Goal: Transaction & Acquisition: Purchase product/service

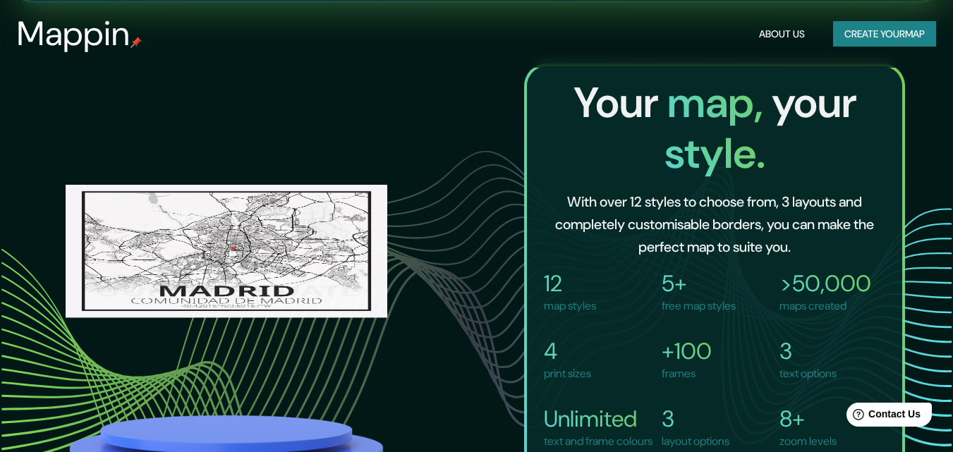
scroll to position [1035, 0]
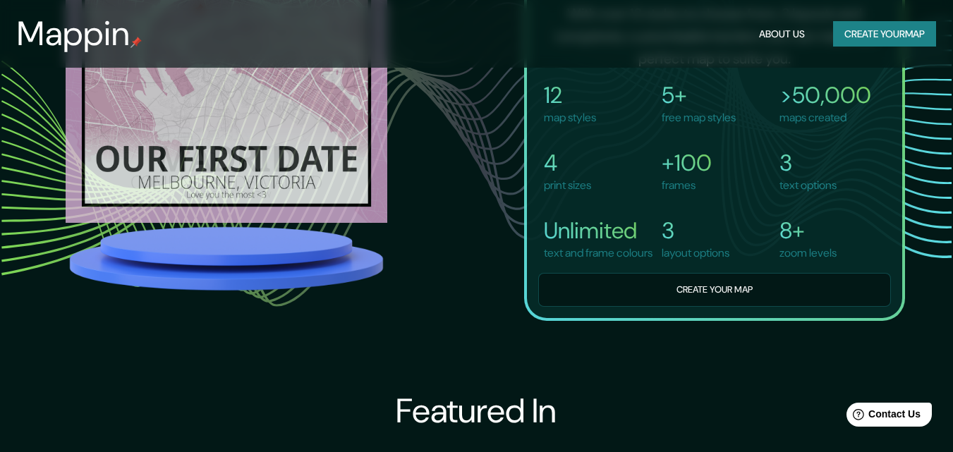
click at [895, 37] on button "Create your map" at bounding box center [884, 34] width 103 height 26
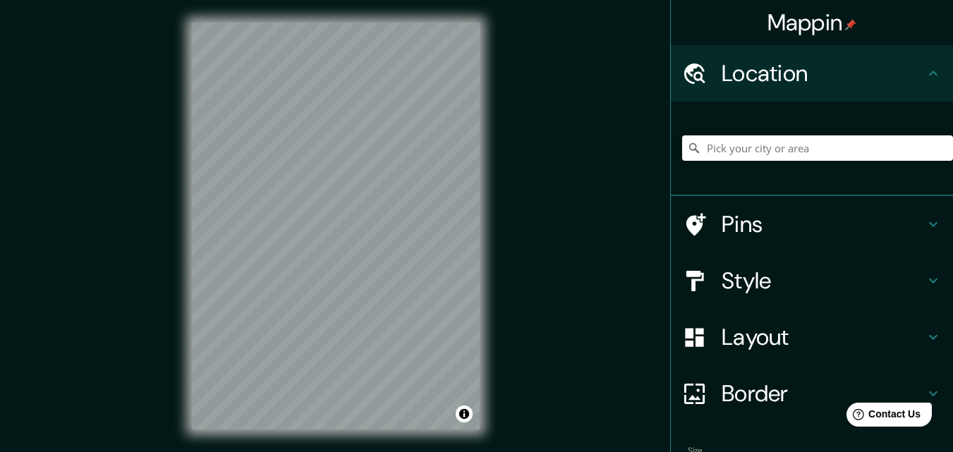
click at [818, 64] on h4 "Location" at bounding box center [823, 73] width 203 height 28
click at [733, 144] on input "Pick your city or area" at bounding box center [817, 147] width 271 height 25
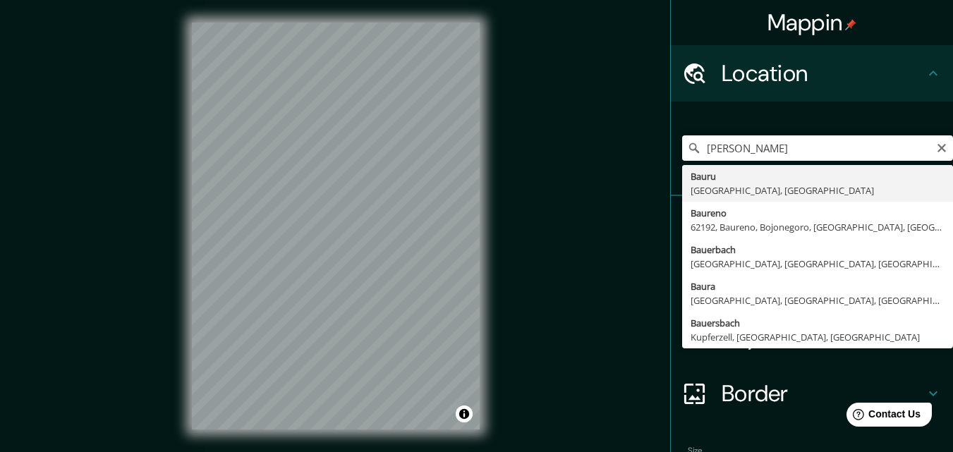
type input "Bauru, [GEOGRAPHIC_DATA], [GEOGRAPHIC_DATA]"
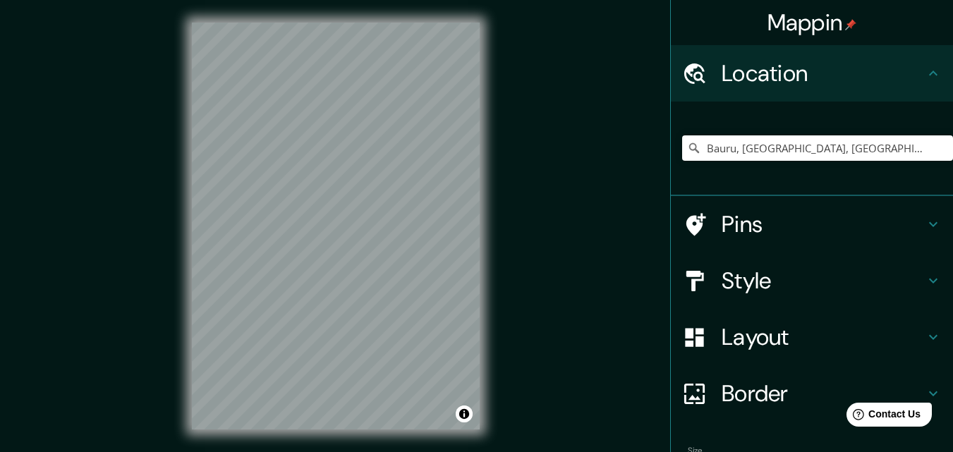
click at [786, 214] on h4 "Pins" at bounding box center [823, 224] width 203 height 28
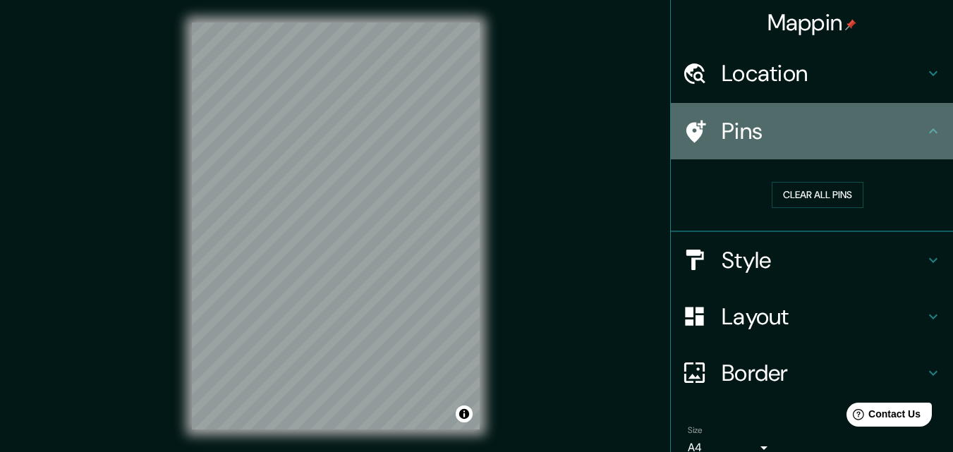
click at [859, 136] on h4 "Pins" at bounding box center [823, 131] width 203 height 28
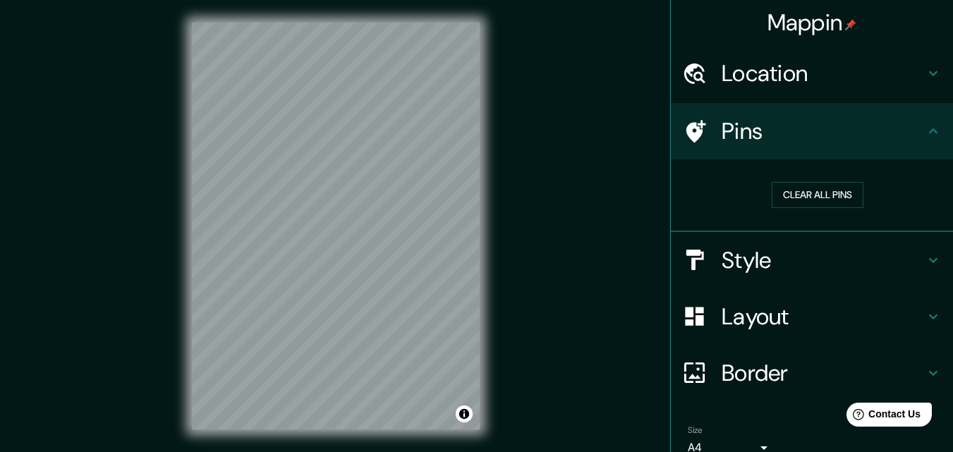
click at [843, 264] on h4 "Style" at bounding box center [823, 260] width 203 height 28
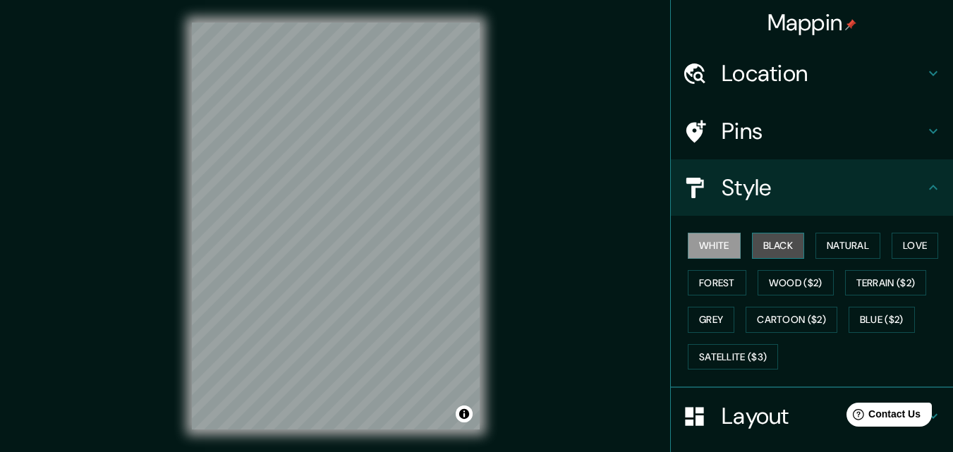
click at [782, 238] on button "Black" at bounding box center [778, 246] width 53 height 26
click at [717, 244] on button "White" at bounding box center [714, 246] width 53 height 26
drag, startPoint x: 844, startPoint y: 258, endPoint x: 850, endPoint y: 251, distance: 9.0
click at [846, 257] on div "White Black Natural Love Forest Wood ($2) Terrain ($2) Grey Cartoon ($2) Blue (…" at bounding box center [817, 301] width 271 height 148
click at [851, 250] on button "Natural" at bounding box center [847, 246] width 65 height 26
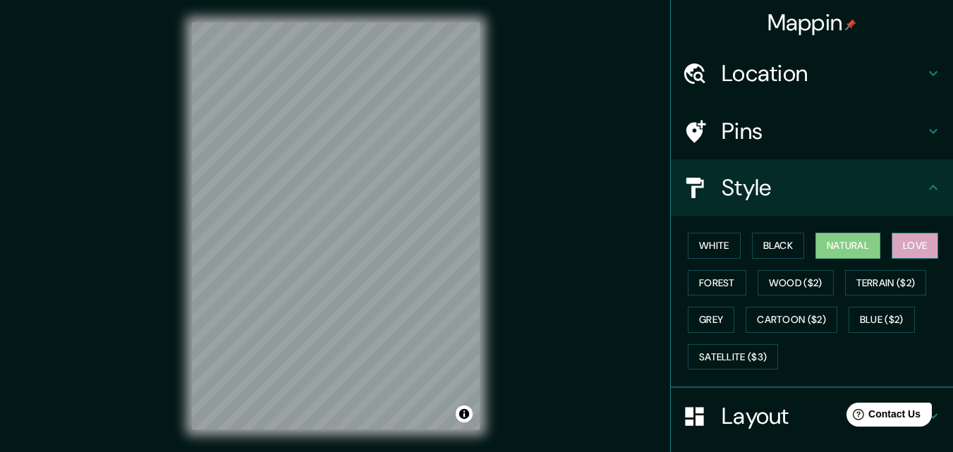
click at [908, 243] on button "Love" at bounding box center [915, 246] width 47 height 26
click at [769, 247] on button "Black" at bounding box center [778, 246] width 53 height 26
click at [828, 242] on button "Natural" at bounding box center [847, 246] width 65 height 26
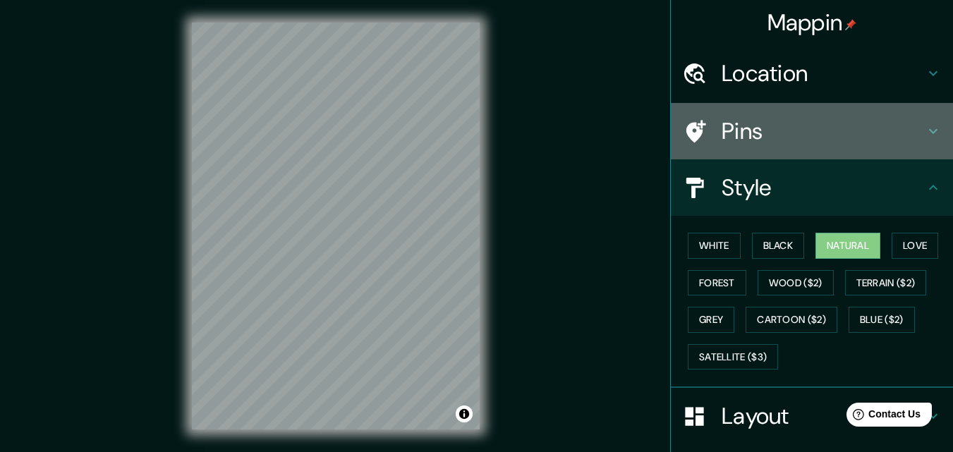
click at [870, 136] on h4 "Pins" at bounding box center [823, 131] width 203 height 28
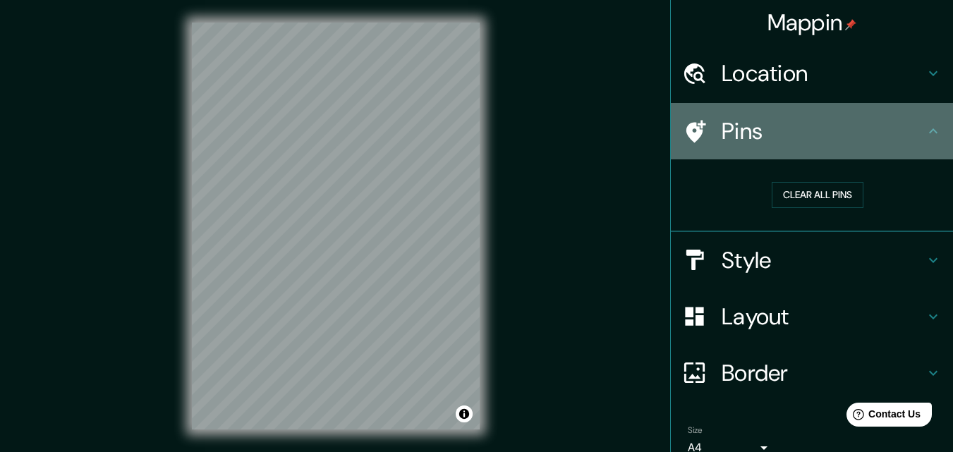
click at [864, 138] on h4 "Pins" at bounding box center [823, 131] width 203 height 28
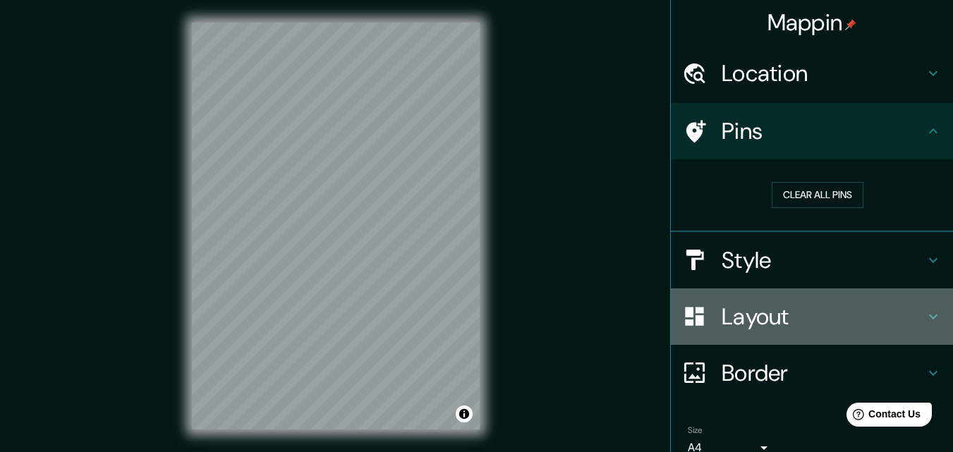
click at [842, 297] on div "Layout" at bounding box center [812, 316] width 282 height 56
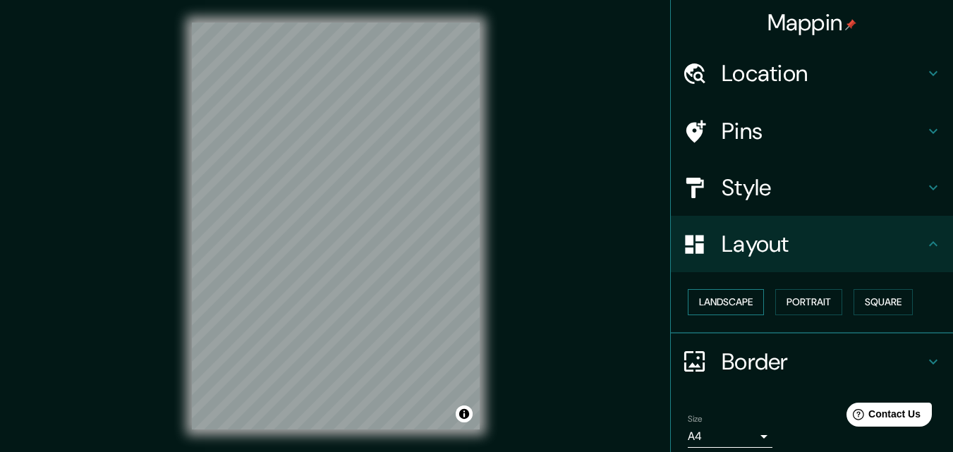
click at [709, 299] on button "Landscape" at bounding box center [726, 302] width 76 height 26
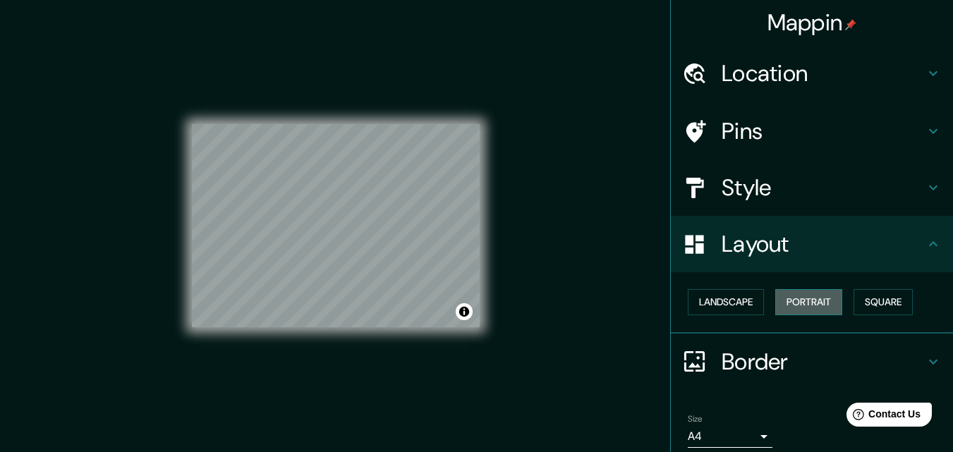
click at [791, 296] on button "Portrait" at bounding box center [808, 302] width 67 height 26
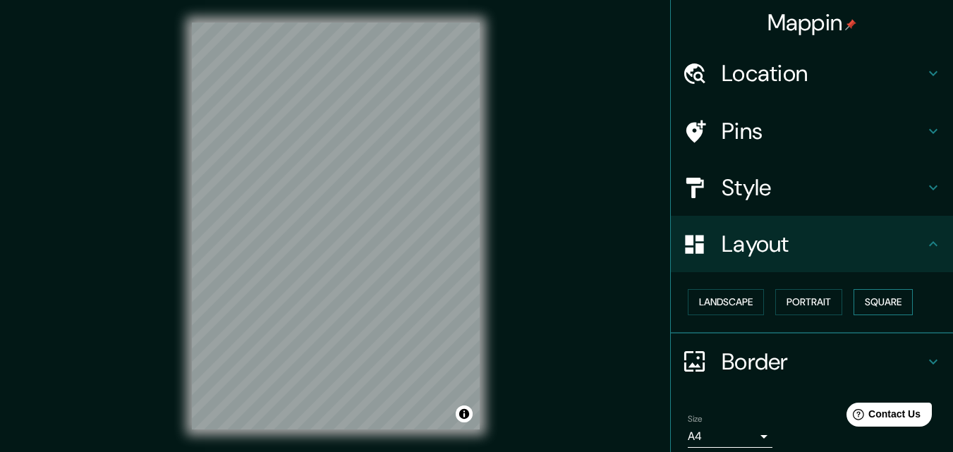
click at [896, 303] on button "Square" at bounding box center [882, 302] width 59 height 26
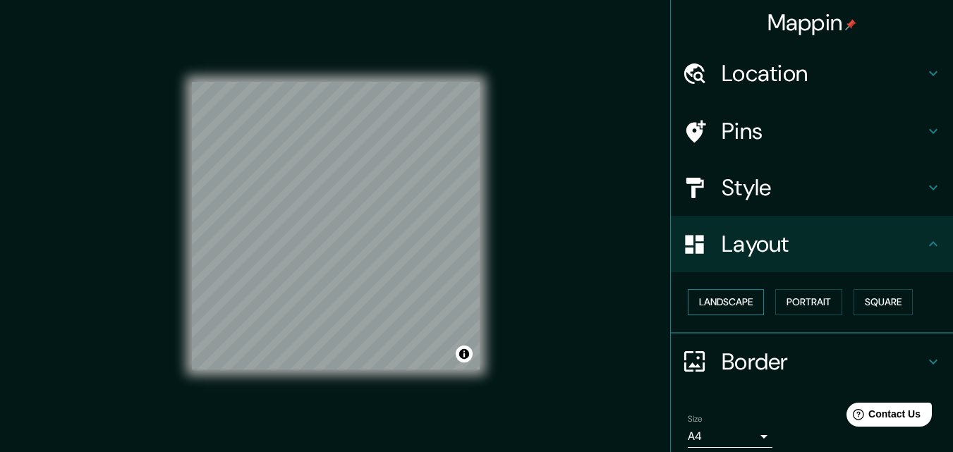
click at [707, 305] on button "Landscape" at bounding box center [726, 302] width 76 height 26
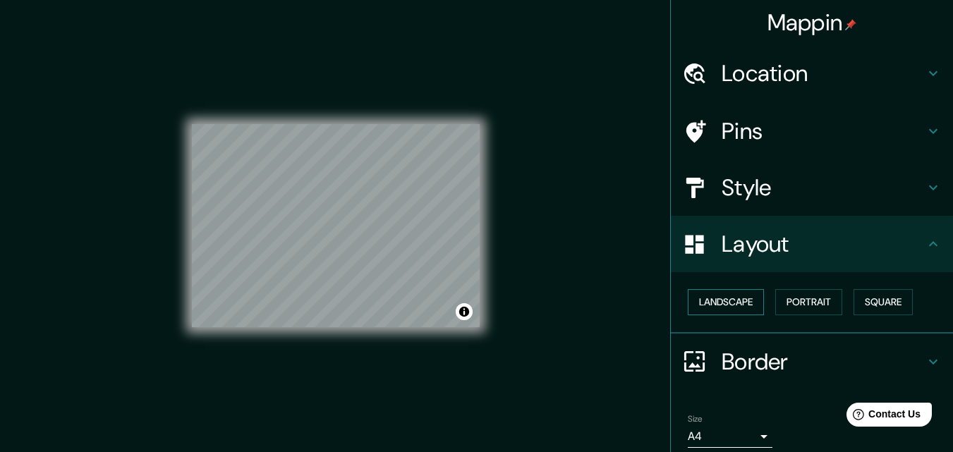
click at [707, 305] on button "Landscape" at bounding box center [726, 302] width 76 height 26
click at [813, 300] on button "Portrait" at bounding box center [808, 302] width 67 height 26
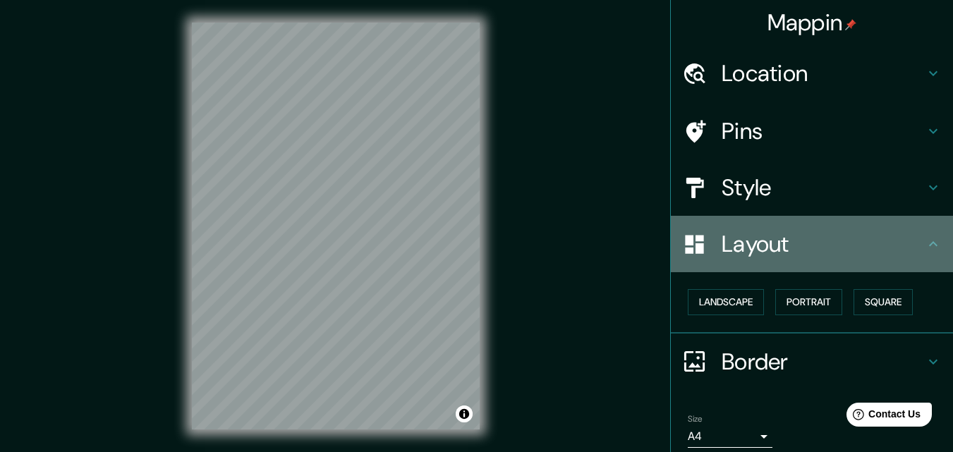
click at [916, 256] on div "Layout" at bounding box center [812, 244] width 282 height 56
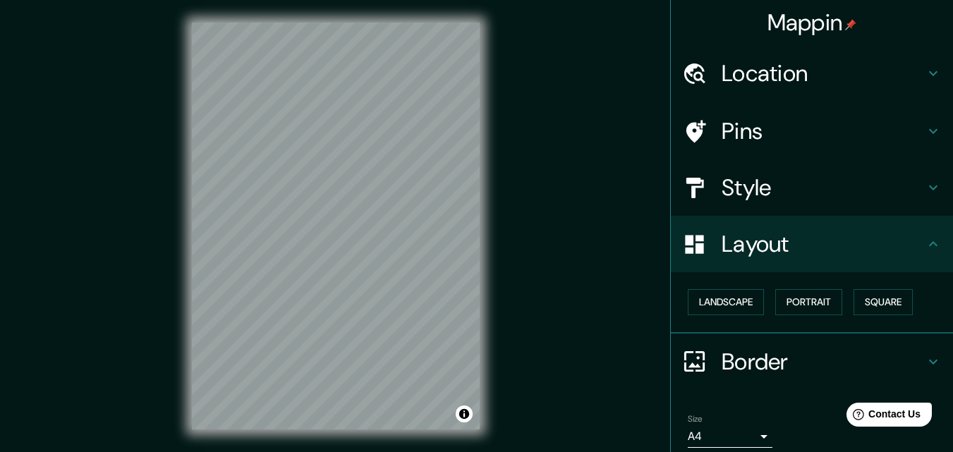
click at [925, 250] on icon at bounding box center [933, 244] width 17 height 17
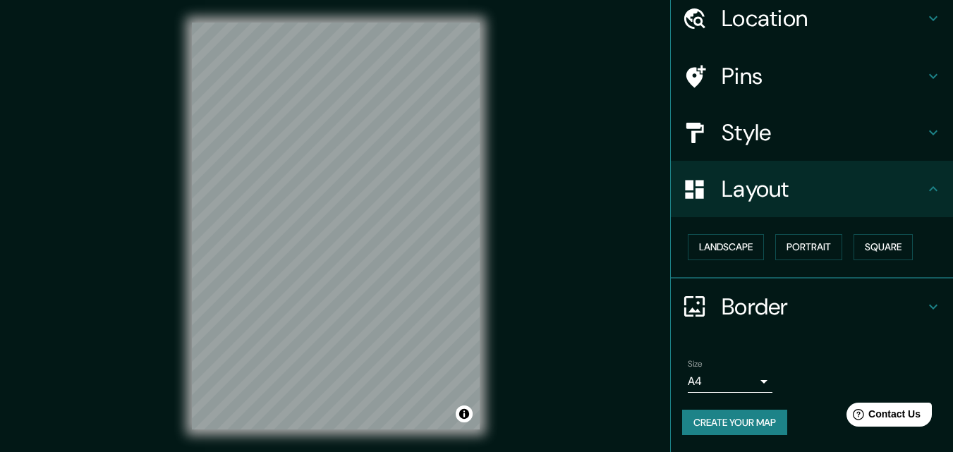
scroll to position [23, 0]
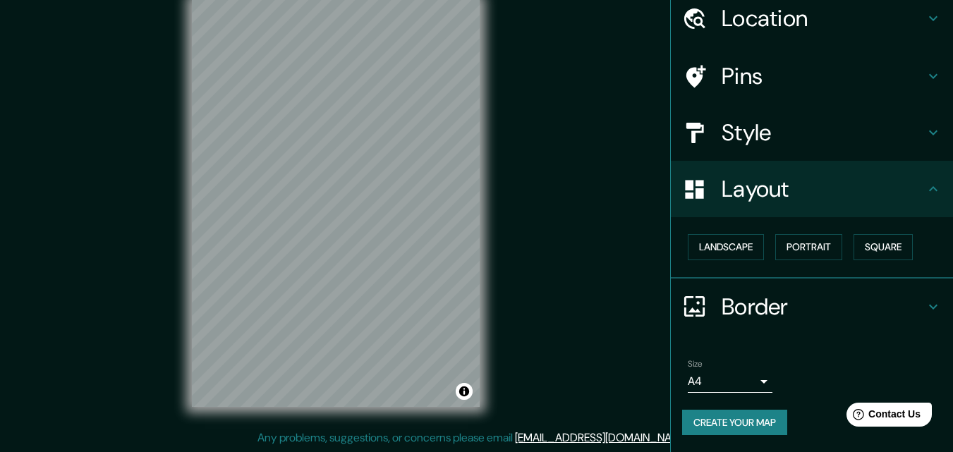
click at [928, 187] on icon at bounding box center [933, 189] width 17 height 17
click at [911, 138] on h4 "Style" at bounding box center [823, 132] width 203 height 28
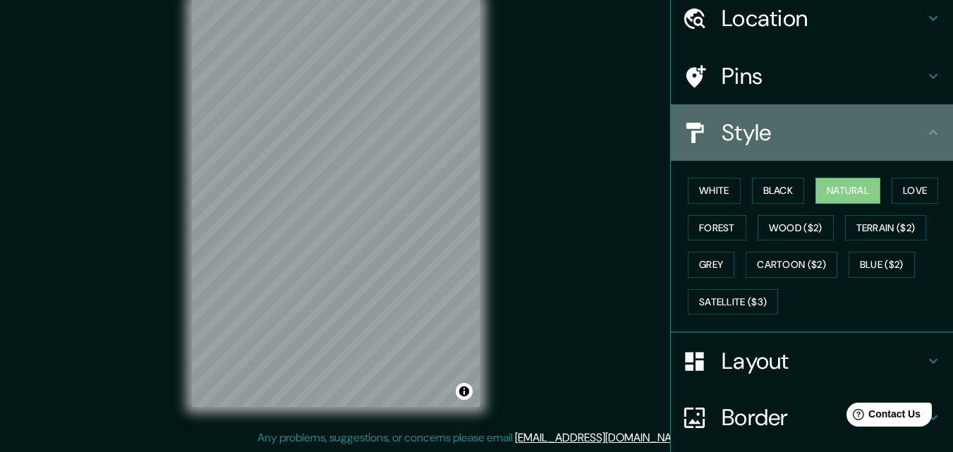
click at [925, 135] on icon at bounding box center [933, 132] width 17 height 17
click at [929, 133] on icon at bounding box center [933, 132] width 8 height 5
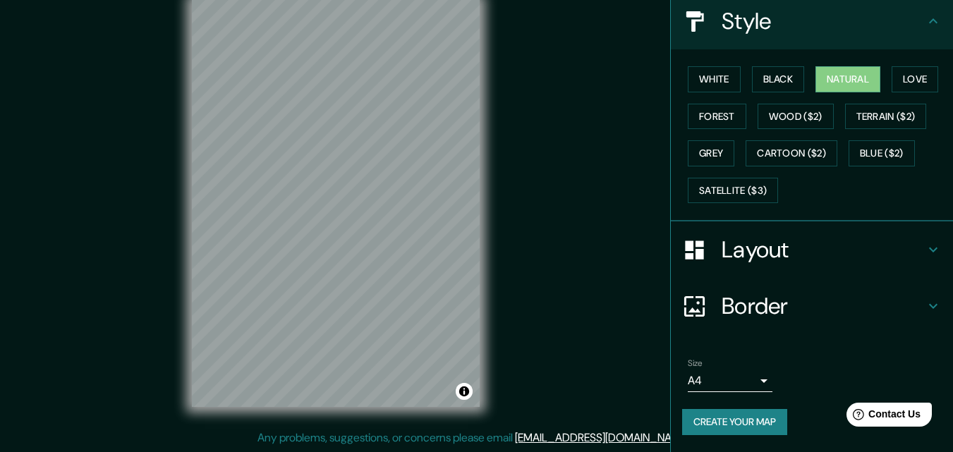
scroll to position [166, 0]
click at [925, 305] on icon at bounding box center [933, 306] width 17 height 17
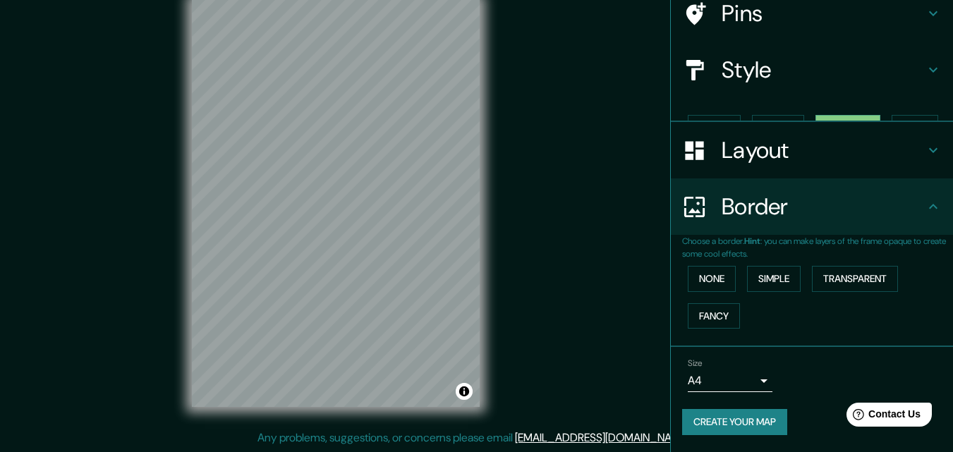
scroll to position [94, 0]
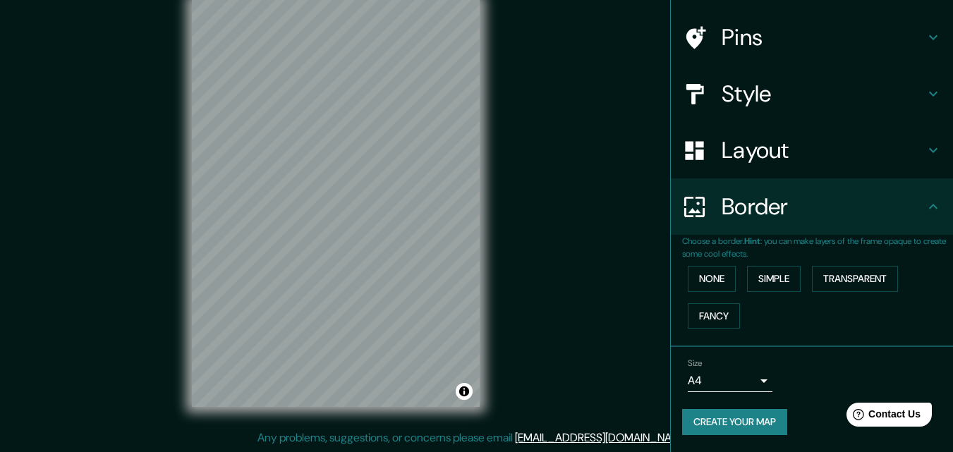
click at [903, 152] on h4 "Layout" at bounding box center [823, 150] width 203 height 28
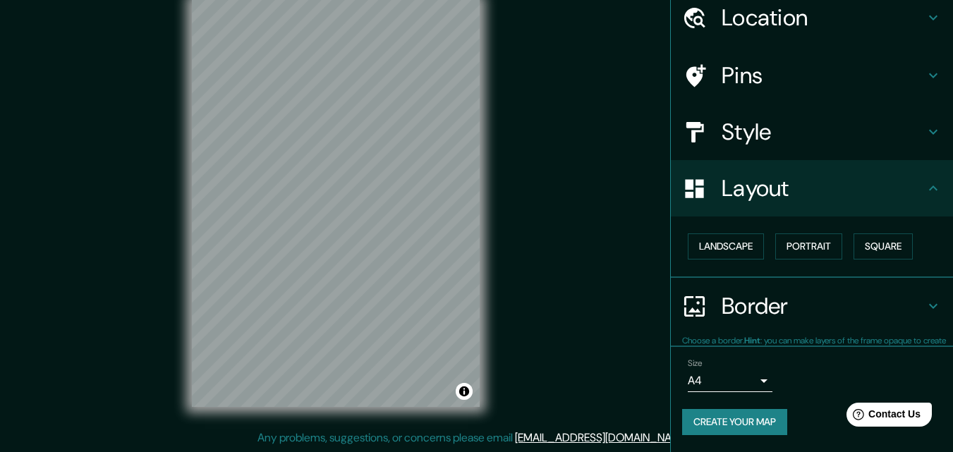
scroll to position [55, 0]
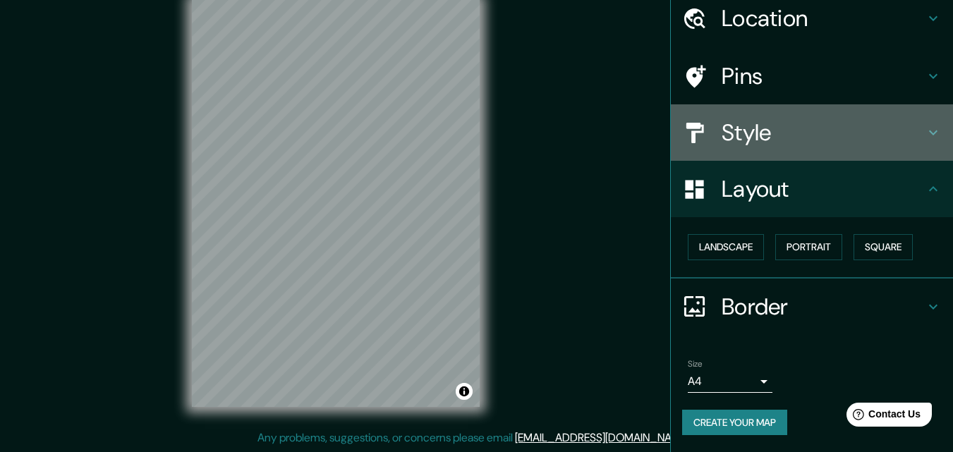
click at [911, 138] on h4 "Style" at bounding box center [823, 132] width 203 height 28
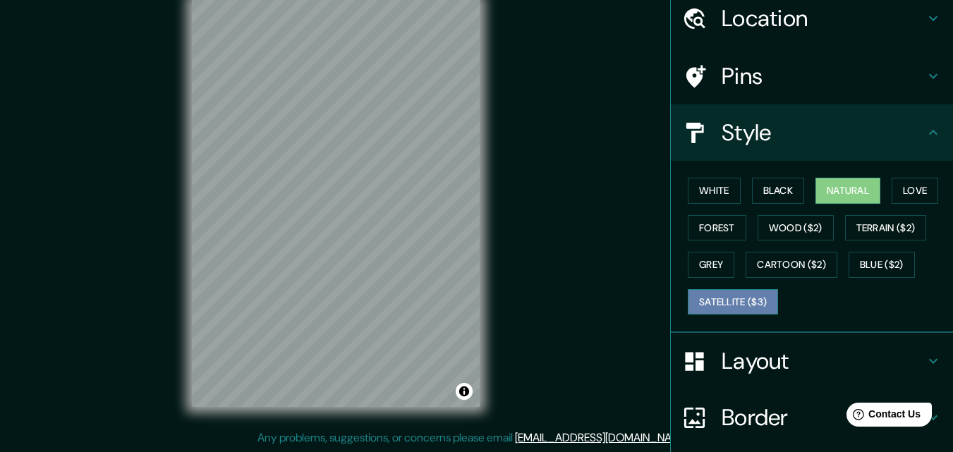
click at [731, 302] on button "Satellite ($3)" at bounding box center [733, 302] width 90 height 26
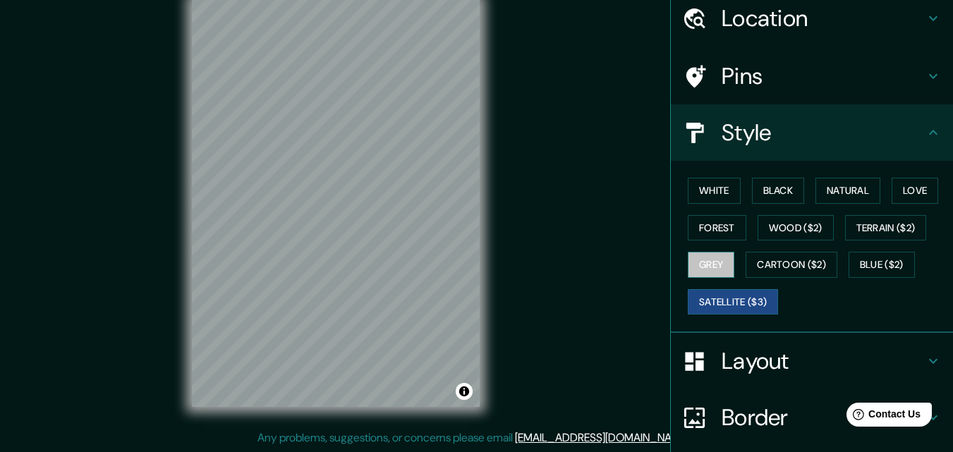
click at [696, 265] on button "Grey" at bounding box center [711, 265] width 47 height 26
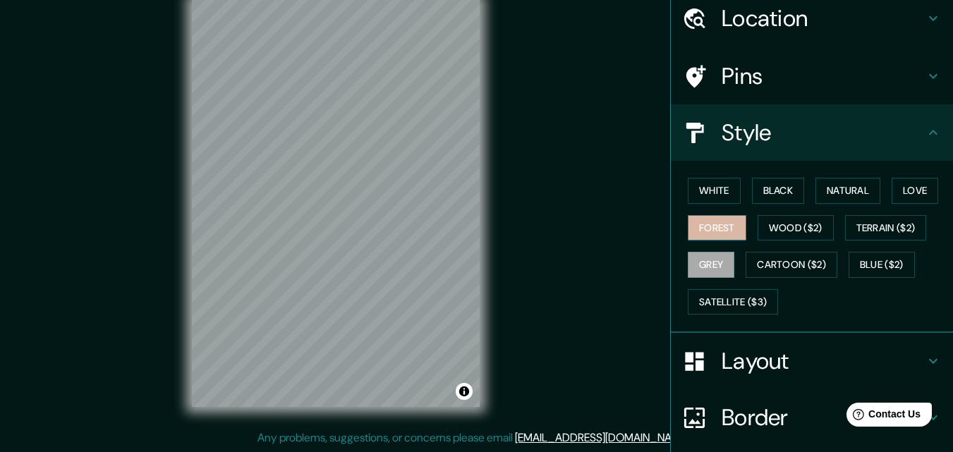
click at [693, 235] on button "Forest" at bounding box center [717, 228] width 59 height 26
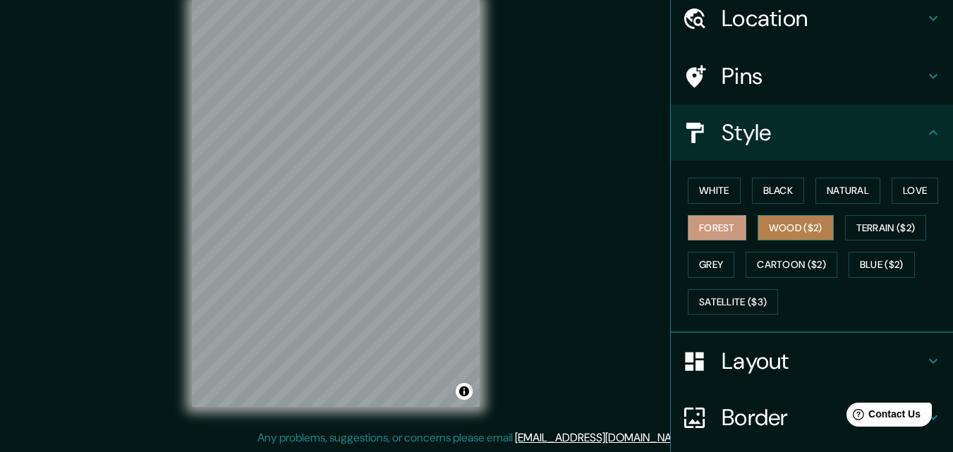
click at [772, 236] on button "Wood ($2)" at bounding box center [796, 228] width 76 height 26
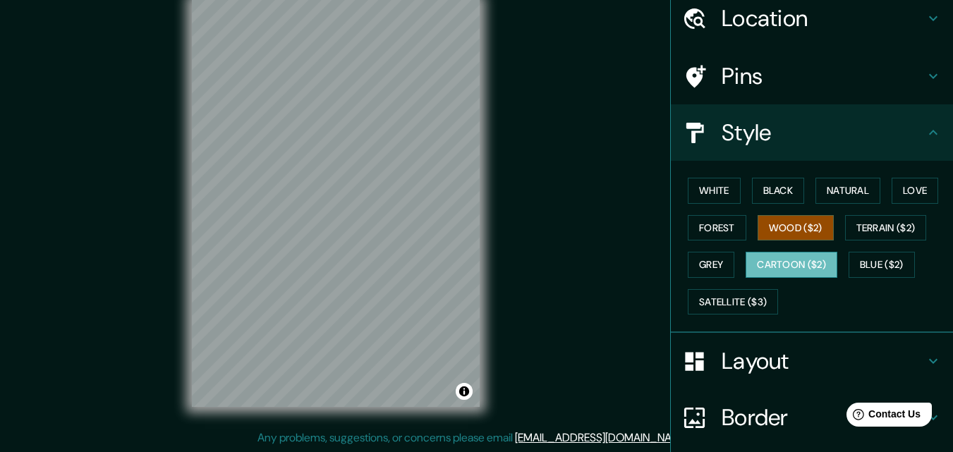
click at [755, 273] on button "Cartoon ($2)" at bounding box center [792, 265] width 92 height 26
click at [863, 279] on div "White Black Natural Love Forest Wood ($2) Terrain ($2) Grey Cartoon ($2) Blue (…" at bounding box center [817, 246] width 271 height 148
click at [865, 269] on button "Blue ($2)" at bounding box center [882, 265] width 66 height 26
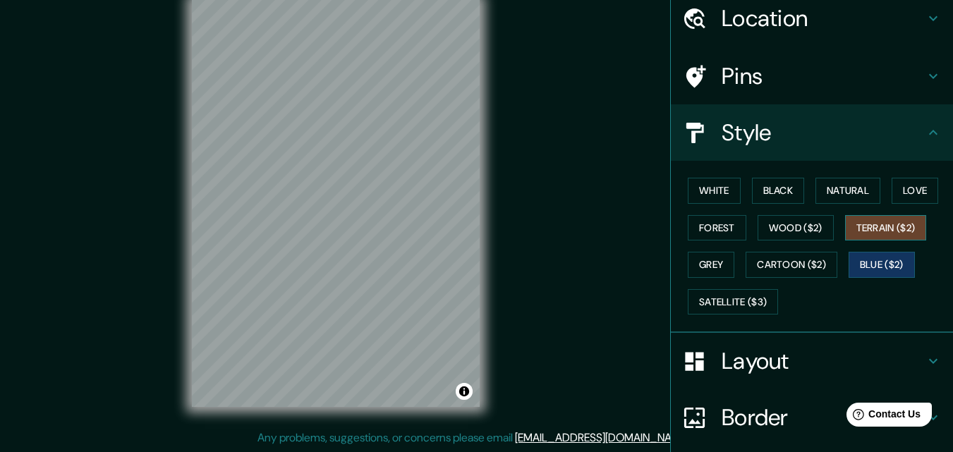
click at [863, 233] on button "Terrain ($2)" at bounding box center [886, 228] width 82 height 26
click at [899, 190] on button "Love" at bounding box center [915, 191] width 47 height 26
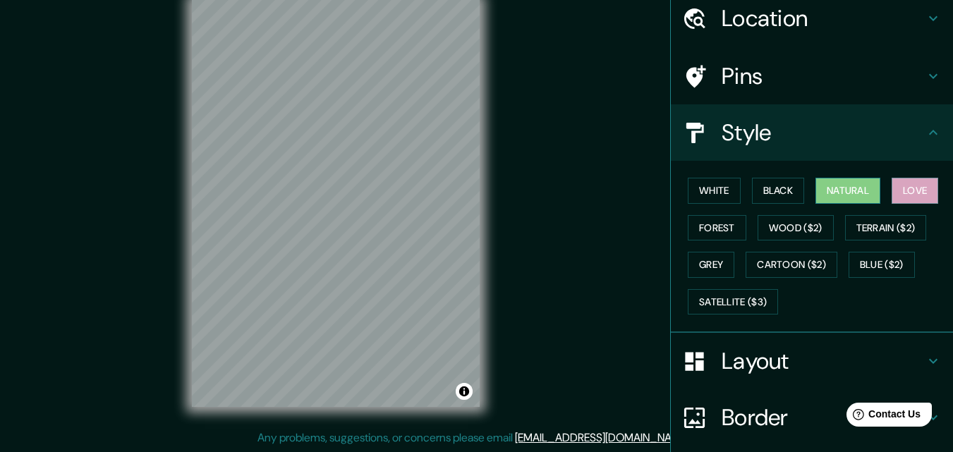
drag, startPoint x: 854, startPoint y: 197, endPoint x: 847, endPoint y: 196, distance: 7.2
click at [853, 197] on button "Natural" at bounding box center [847, 191] width 65 height 26
click at [772, 202] on button "Black" at bounding box center [778, 191] width 53 height 26
click at [818, 190] on button "Natural" at bounding box center [847, 191] width 65 height 26
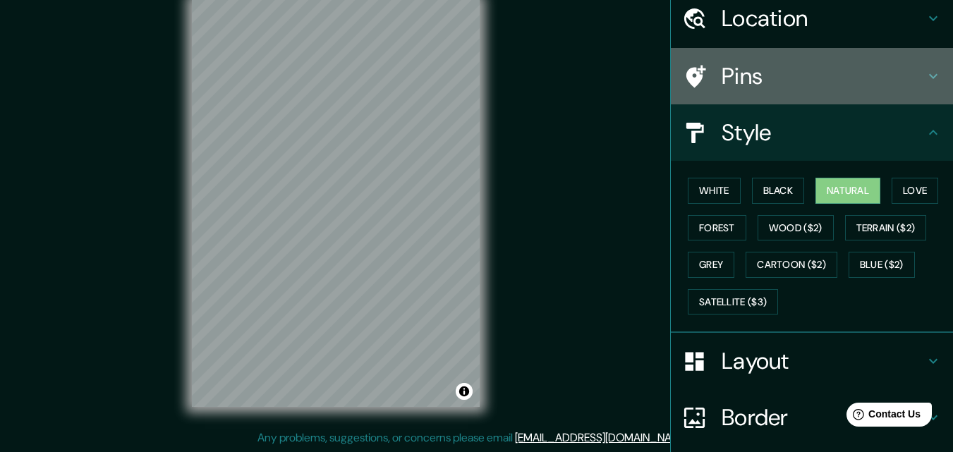
click at [887, 75] on h4 "Pins" at bounding box center [823, 76] width 203 height 28
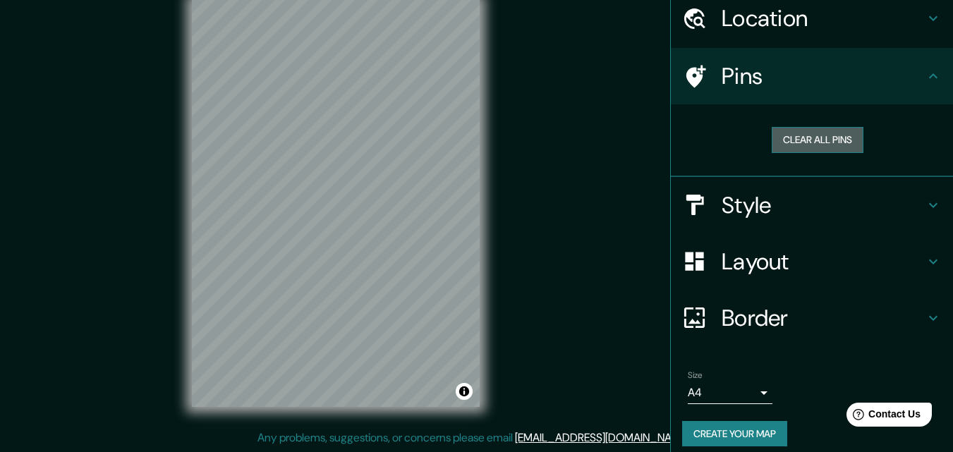
click at [824, 147] on button "Clear all pins" at bounding box center [818, 140] width 92 height 26
click at [841, 144] on button "Clear all pins" at bounding box center [818, 140] width 92 height 26
click at [904, 28] on h4 "Location" at bounding box center [823, 18] width 203 height 28
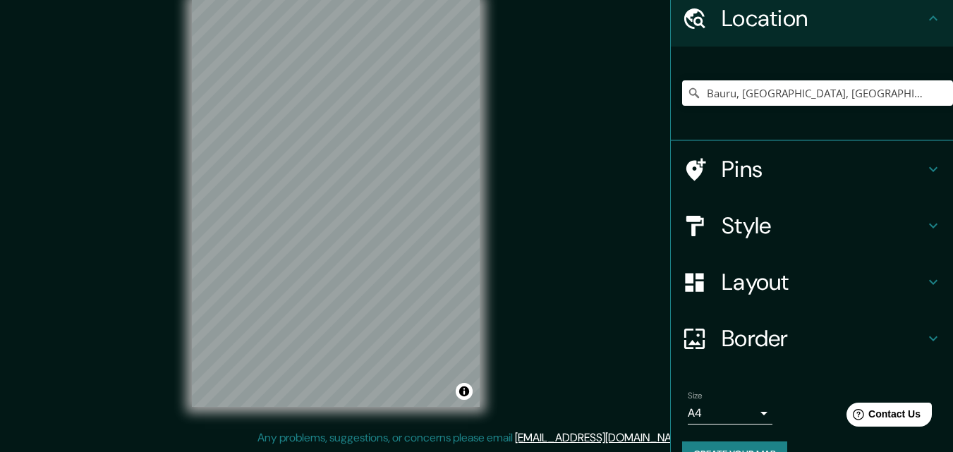
click at [916, 36] on div "Location" at bounding box center [812, 18] width 282 height 56
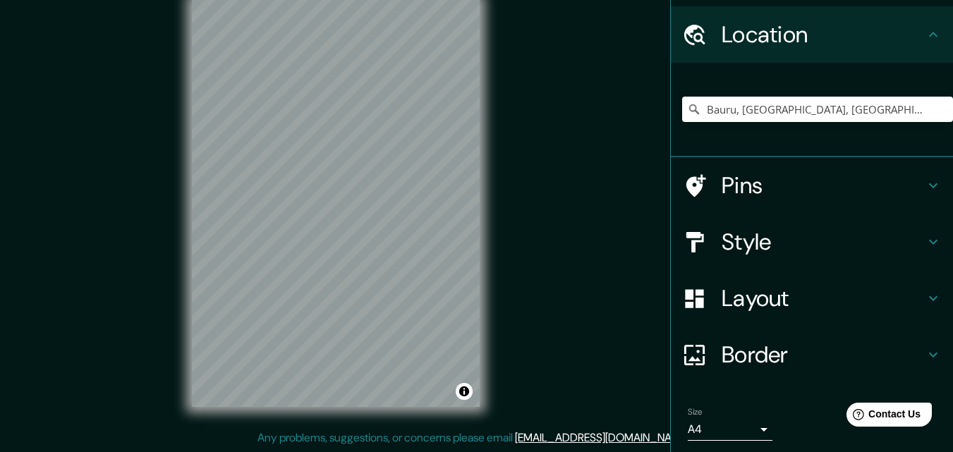
scroll to position [0, 0]
